Goal: Transaction & Acquisition: Purchase product/service

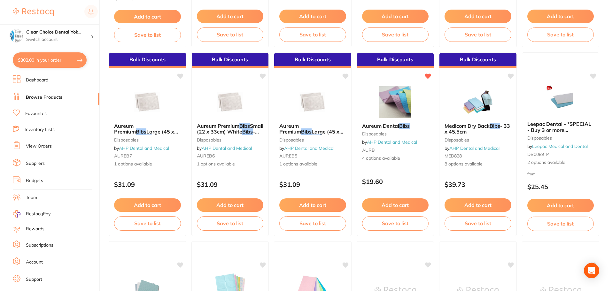
click at [42, 97] on link "Browse Products" at bounding box center [44, 97] width 36 height 6
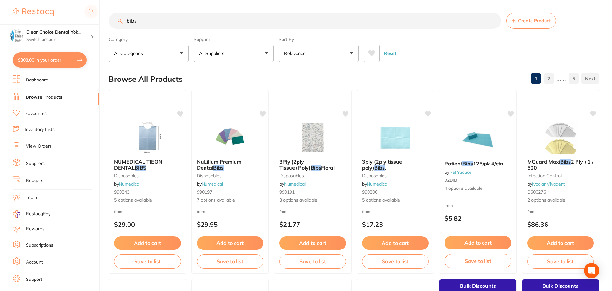
click at [32, 115] on link "Favourites" at bounding box center [35, 114] width 21 height 6
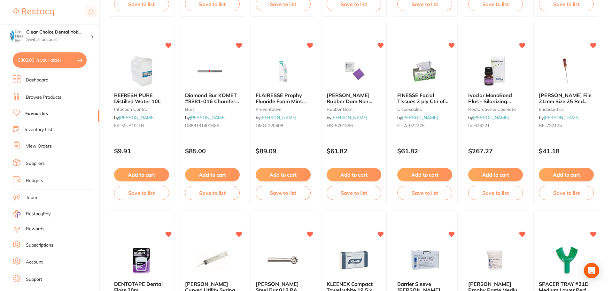
scroll to position [1022, 0]
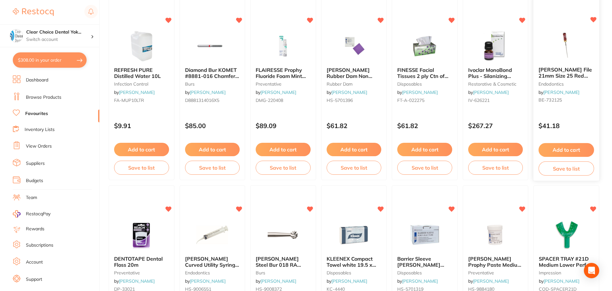
click at [549, 71] on span "[PERSON_NAME] File 21mm Size 25 Red Pack of 6" at bounding box center [565, 76] width 53 height 18
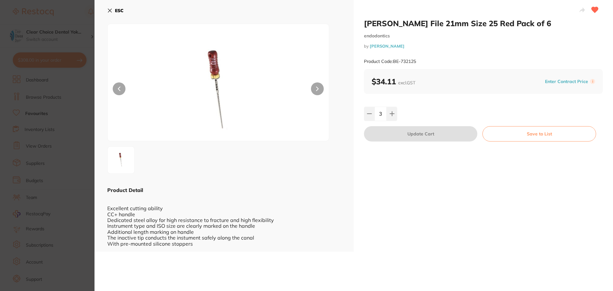
click at [110, 8] on button "ESC" at bounding box center [115, 10] width 16 height 11
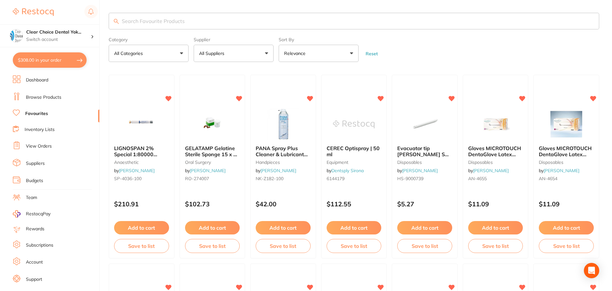
click at [148, 26] on input "search" at bounding box center [354, 21] width 490 height 17
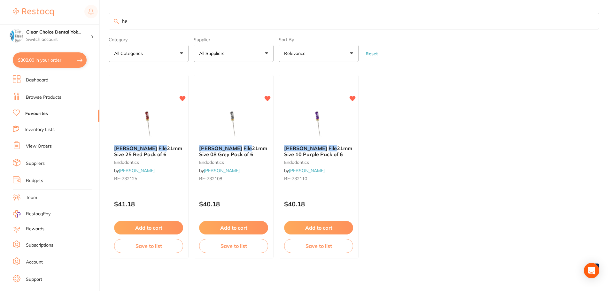
type input "h"
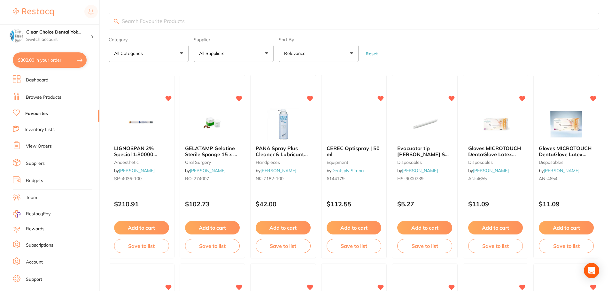
click at [50, 97] on link "Browse Products" at bounding box center [43, 97] width 35 height 6
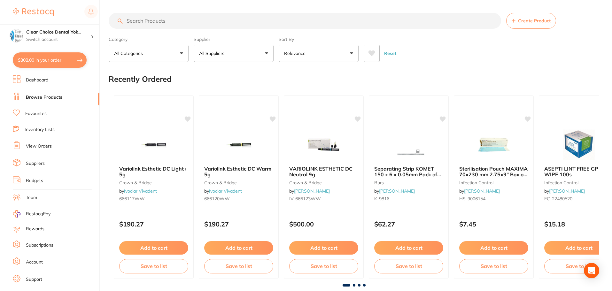
click at [128, 22] on input "search" at bounding box center [305, 21] width 392 height 16
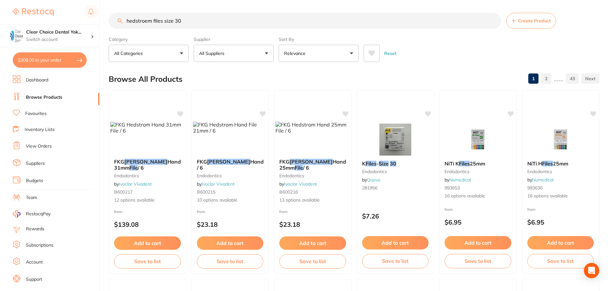
click at [163, 21] on input "hedstroem files size 30" at bounding box center [305, 21] width 392 height 16
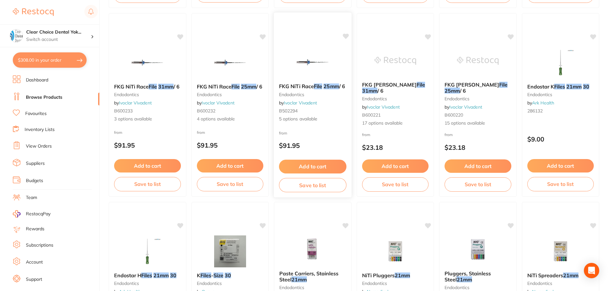
scroll to position [1214, 0]
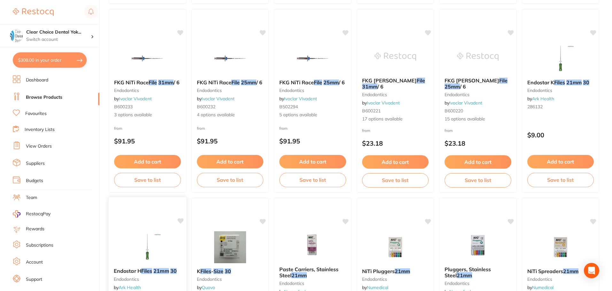
click at [154, 245] on img at bounding box center [147, 247] width 42 height 32
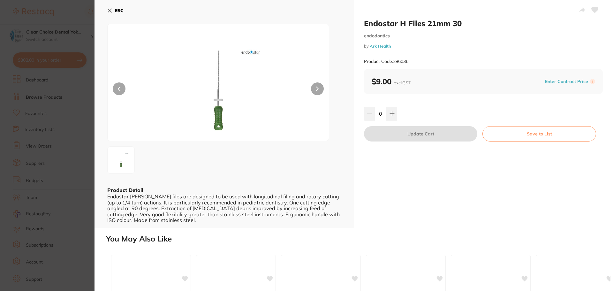
click at [318, 88] on icon at bounding box center [317, 89] width 3 height 4
click at [109, 13] on button "ESC" at bounding box center [115, 10] width 16 height 11
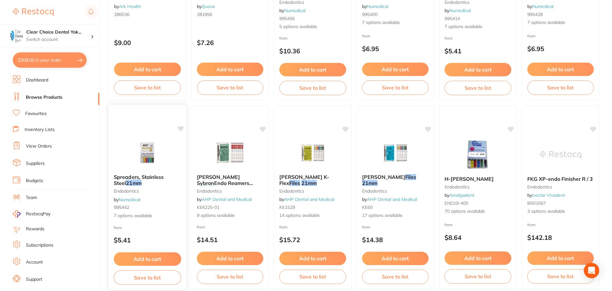
scroll to position [1526, 0]
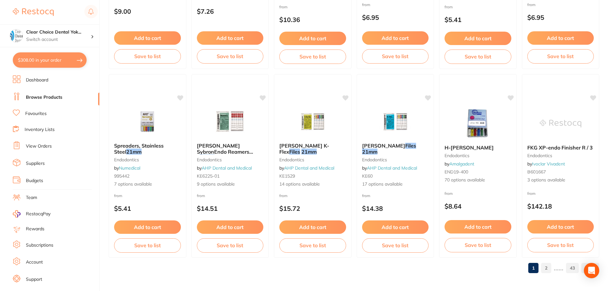
click at [545, 269] on link "2" at bounding box center [546, 268] width 10 height 13
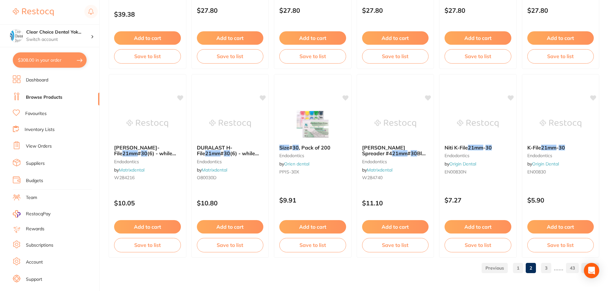
click at [548, 267] on link "3" at bounding box center [546, 268] width 10 height 13
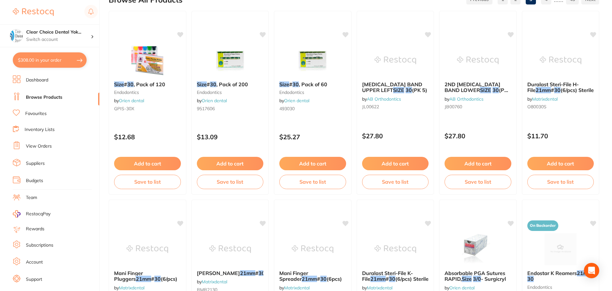
scroll to position [0, 0]
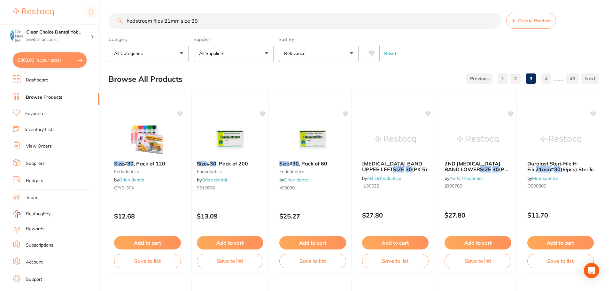
click at [504, 78] on link "1" at bounding box center [502, 78] width 10 height 13
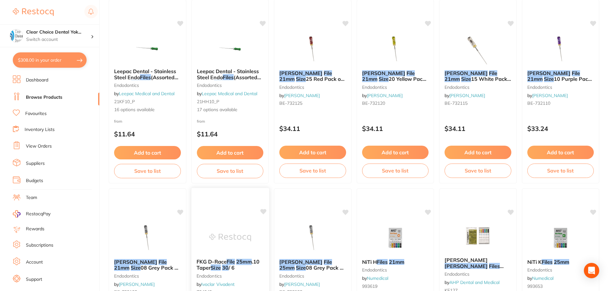
scroll to position [479, 0]
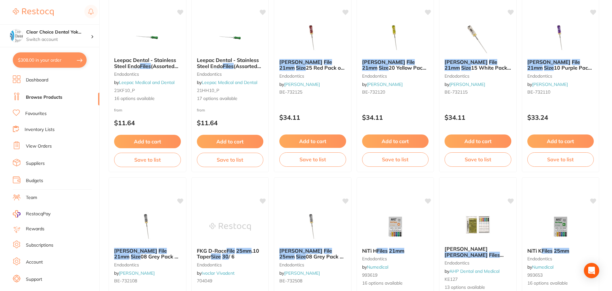
drag, startPoint x: 395, startPoint y: 56, endPoint x: 394, endPoint y: 66, distance: 10.6
click at [395, 56] on div "[PERSON_NAME] File 21mm Size 20 Yellow Pack of 6 endodontics by [PERSON_NAME] B…" at bounding box center [395, 78] width 77 height 48
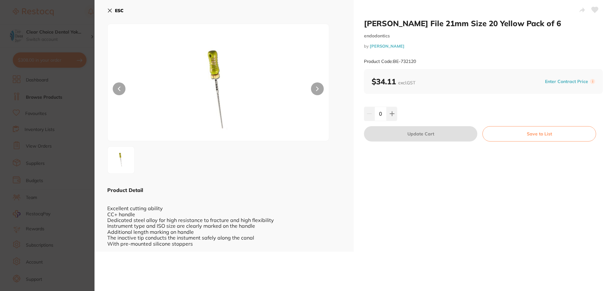
click at [111, 8] on icon at bounding box center [109, 10] width 5 height 5
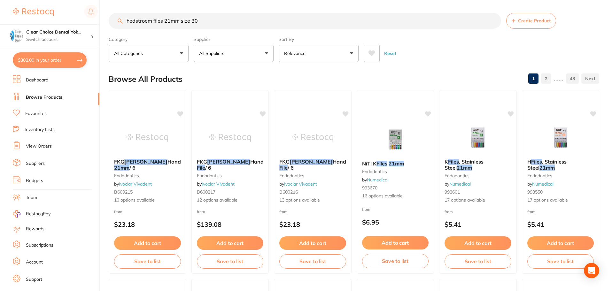
click at [541, 19] on span "Create Product" at bounding box center [534, 20] width 33 height 5
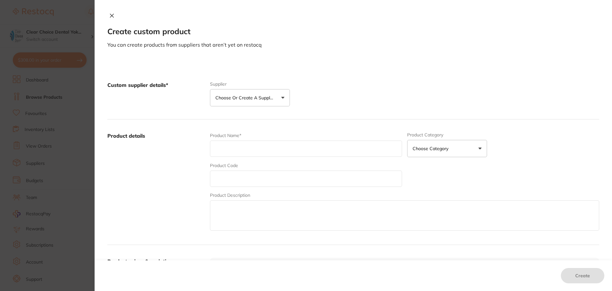
click at [111, 17] on icon at bounding box center [111, 15] width 5 height 5
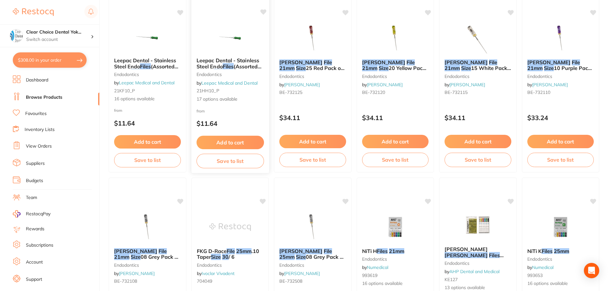
scroll to position [479, 0]
drag, startPoint x: 323, startPoint y: 212, endPoint x: 201, endPoint y: 29, distance: 219.6
click at [323, 212] on img at bounding box center [313, 227] width 42 height 32
click at [304, 248] on section at bounding box center [306, 145] width 612 height 291
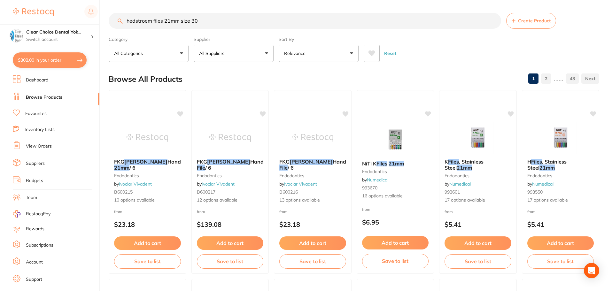
click at [205, 23] on input "hedstroem files 21mm size 30" at bounding box center [305, 21] width 392 height 16
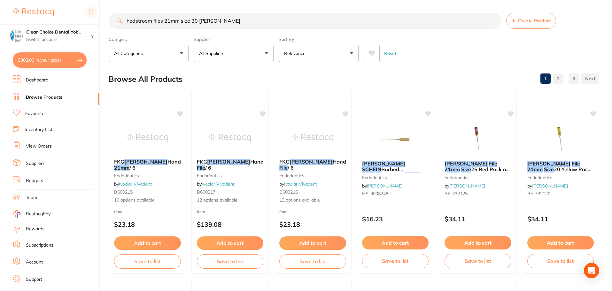
drag, startPoint x: 197, startPoint y: 20, endPoint x: 116, endPoint y: 18, distance: 81.2
click at [117, 19] on input "hedstroem files 21mm size 30 [PERSON_NAME]" at bounding box center [305, 21] width 392 height 16
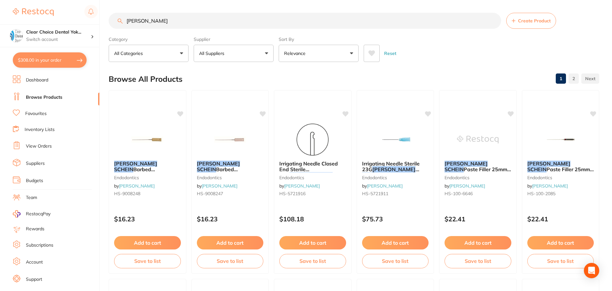
click at [164, 21] on input "[PERSON_NAME]" at bounding box center [305, 21] width 392 height 16
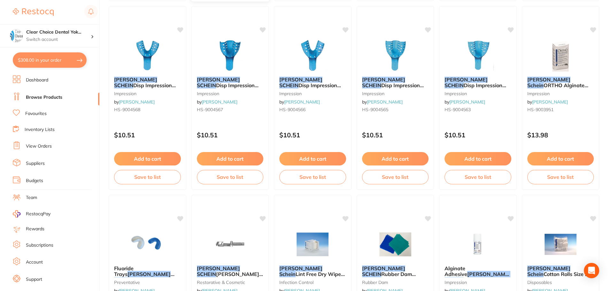
scroll to position [1526, 0]
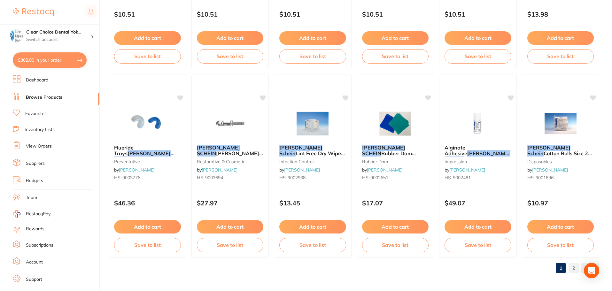
type input "[PERSON_NAME] files 21mm size30"
click at [575, 268] on link "2" at bounding box center [573, 268] width 10 height 13
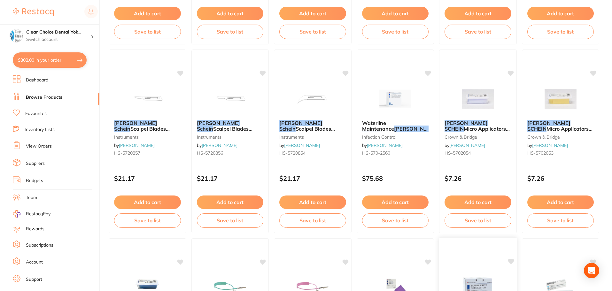
scroll to position [735, 0]
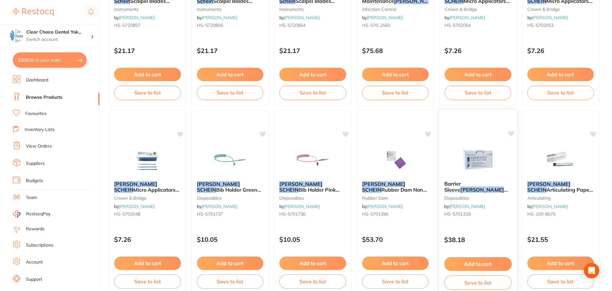
click at [487, 264] on button "Add to cart" at bounding box center [477, 264] width 67 height 14
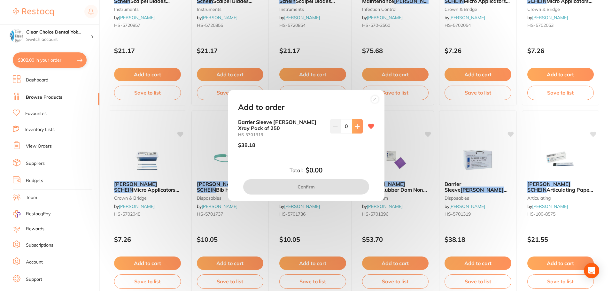
click at [356, 127] on icon at bounding box center [357, 126] width 5 height 5
click at [356, 131] on button at bounding box center [357, 126] width 11 height 14
type input "2"
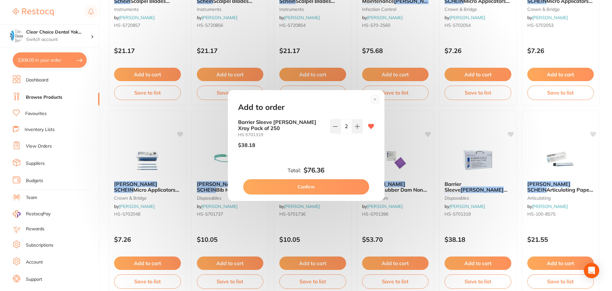
click at [338, 188] on button "Confirm" at bounding box center [306, 186] width 126 height 15
checkbox input "false"
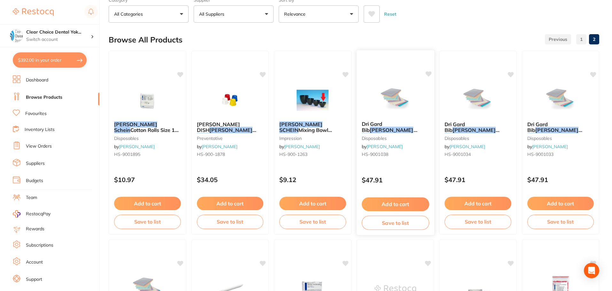
scroll to position [0, 0]
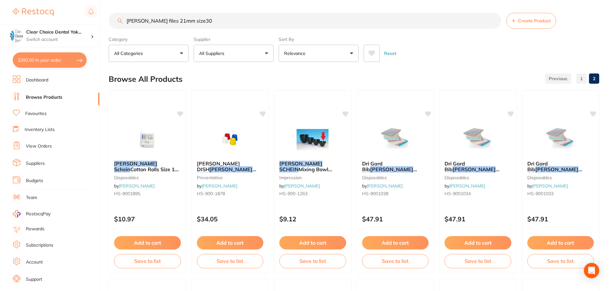
click at [30, 164] on link "Suppliers" at bounding box center [35, 163] width 19 height 6
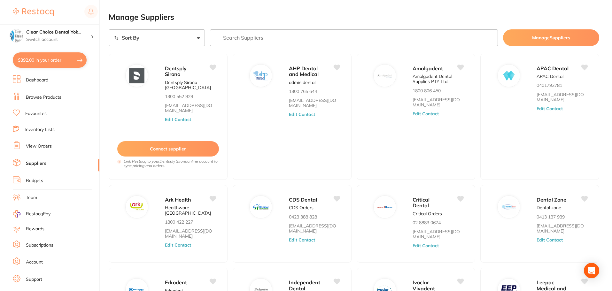
click at [271, 38] on input "search" at bounding box center [354, 37] width 288 height 17
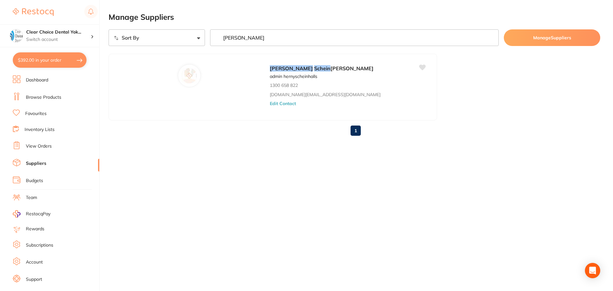
type input "[PERSON_NAME]"
click at [40, 95] on link "Browse Products" at bounding box center [43, 97] width 35 height 6
